Goal: Navigation & Orientation: Find specific page/section

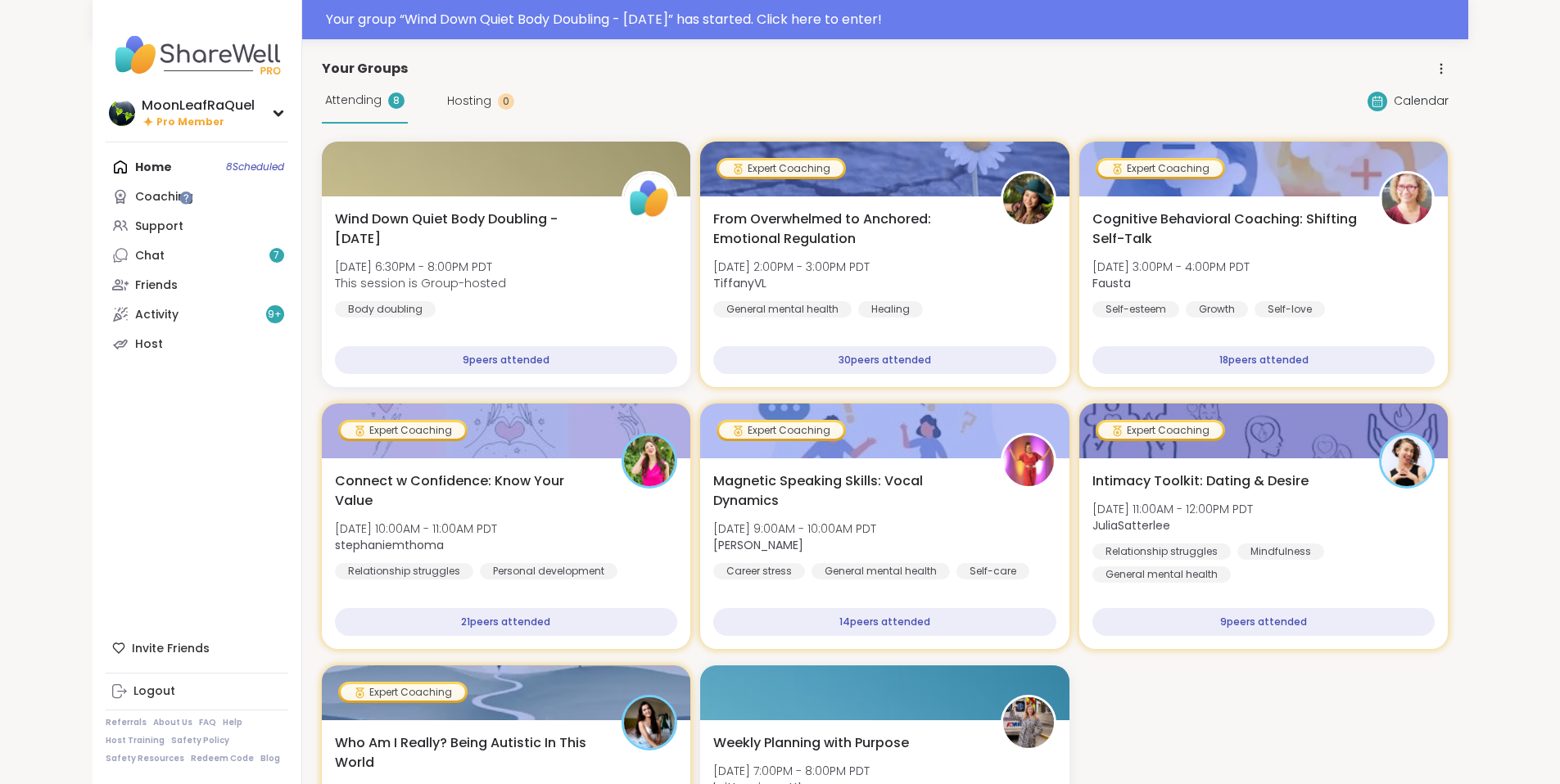
scroll to position [751, 0]
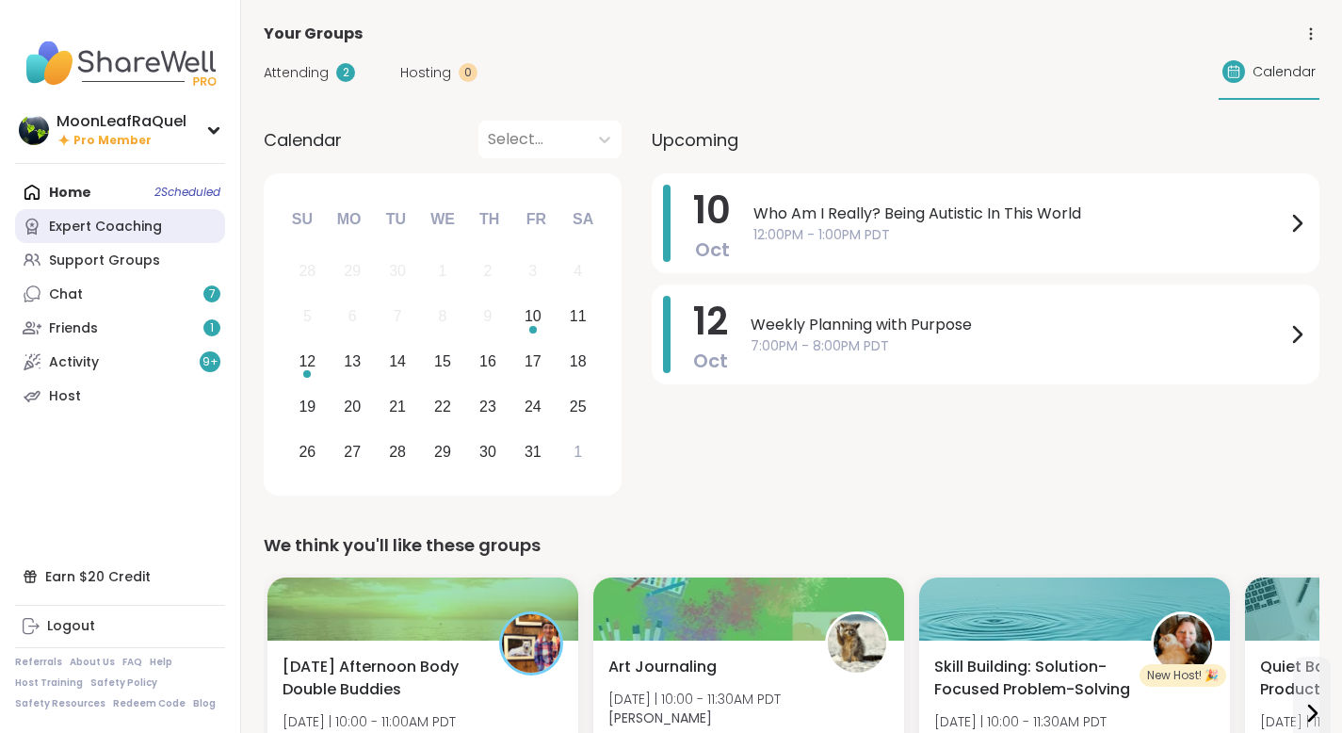
click at [77, 223] on div "Expert Coaching" at bounding box center [105, 227] width 113 height 19
